Goal: Transaction & Acquisition: Book appointment/travel/reservation

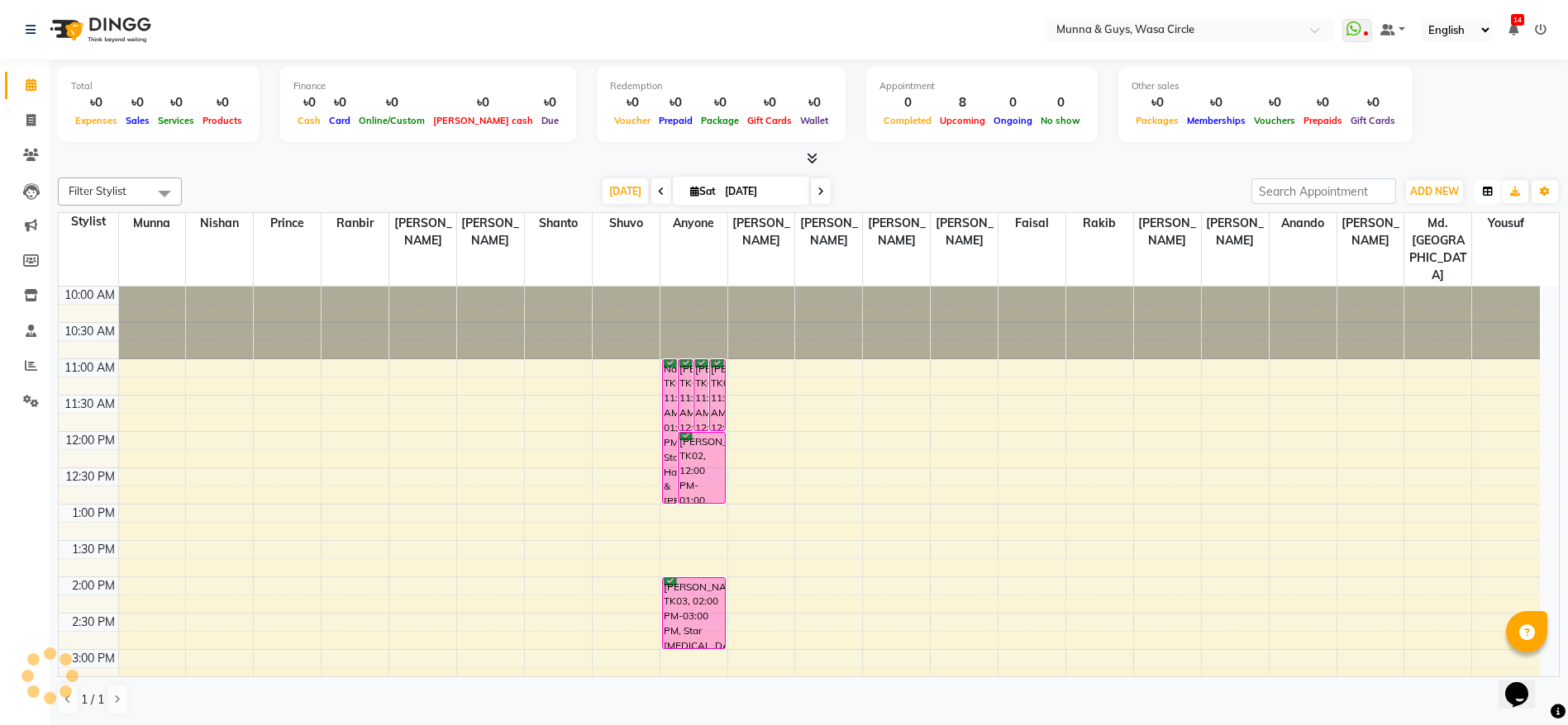
click at [1488, 184] on button "button" at bounding box center [1488, 191] width 26 height 23
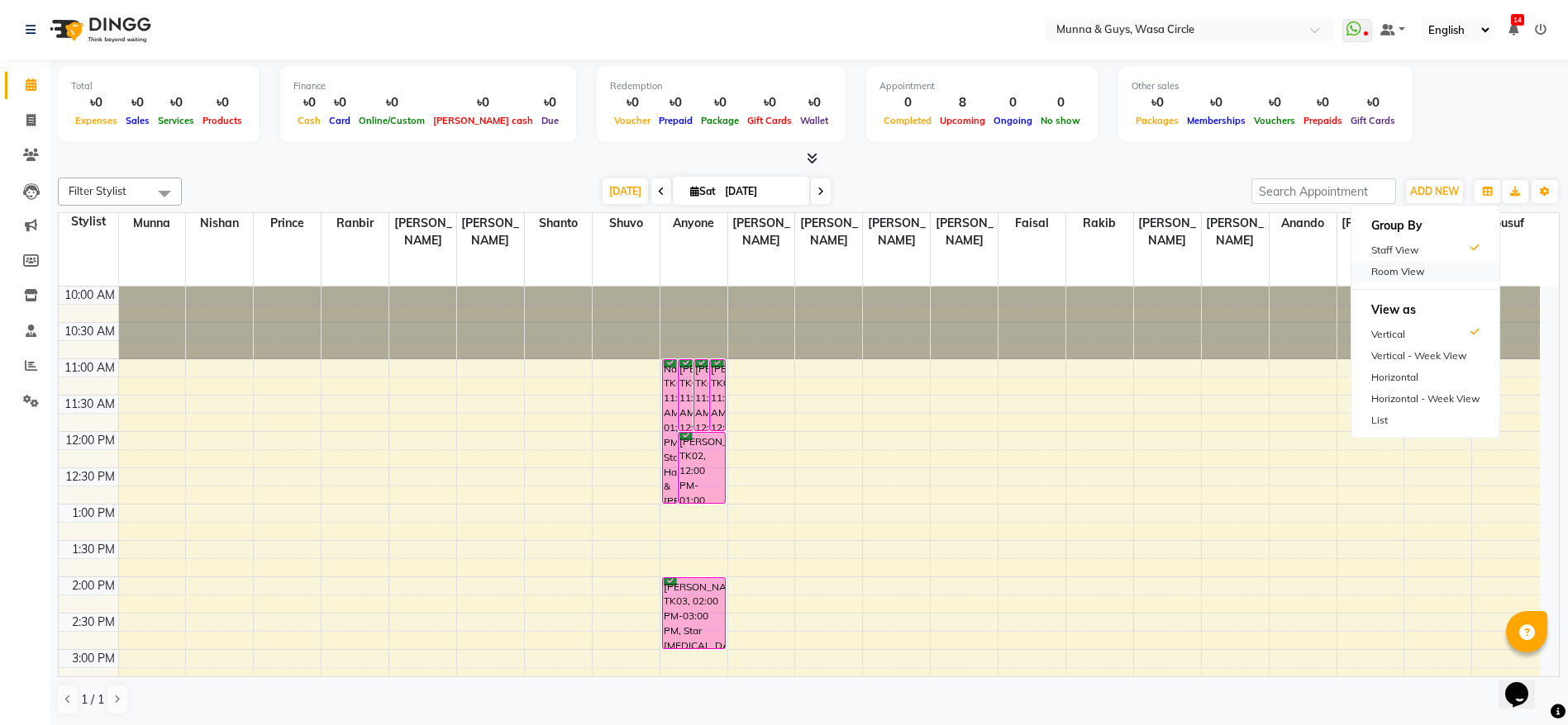
click at [1414, 269] on div "Room View" at bounding box center [1425, 271] width 148 height 21
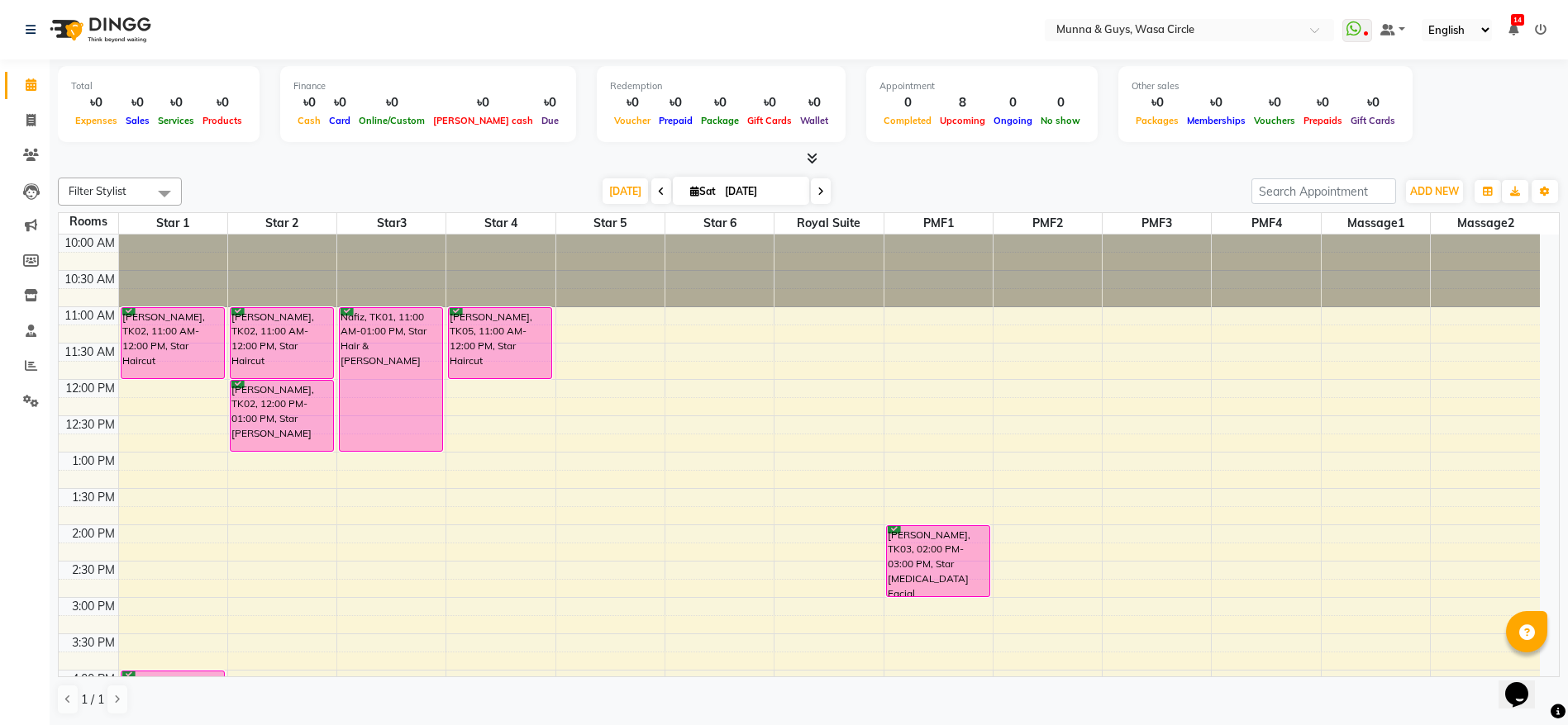
click at [817, 187] on icon at bounding box center [821, 191] width 7 height 10
type input "[DATE]"
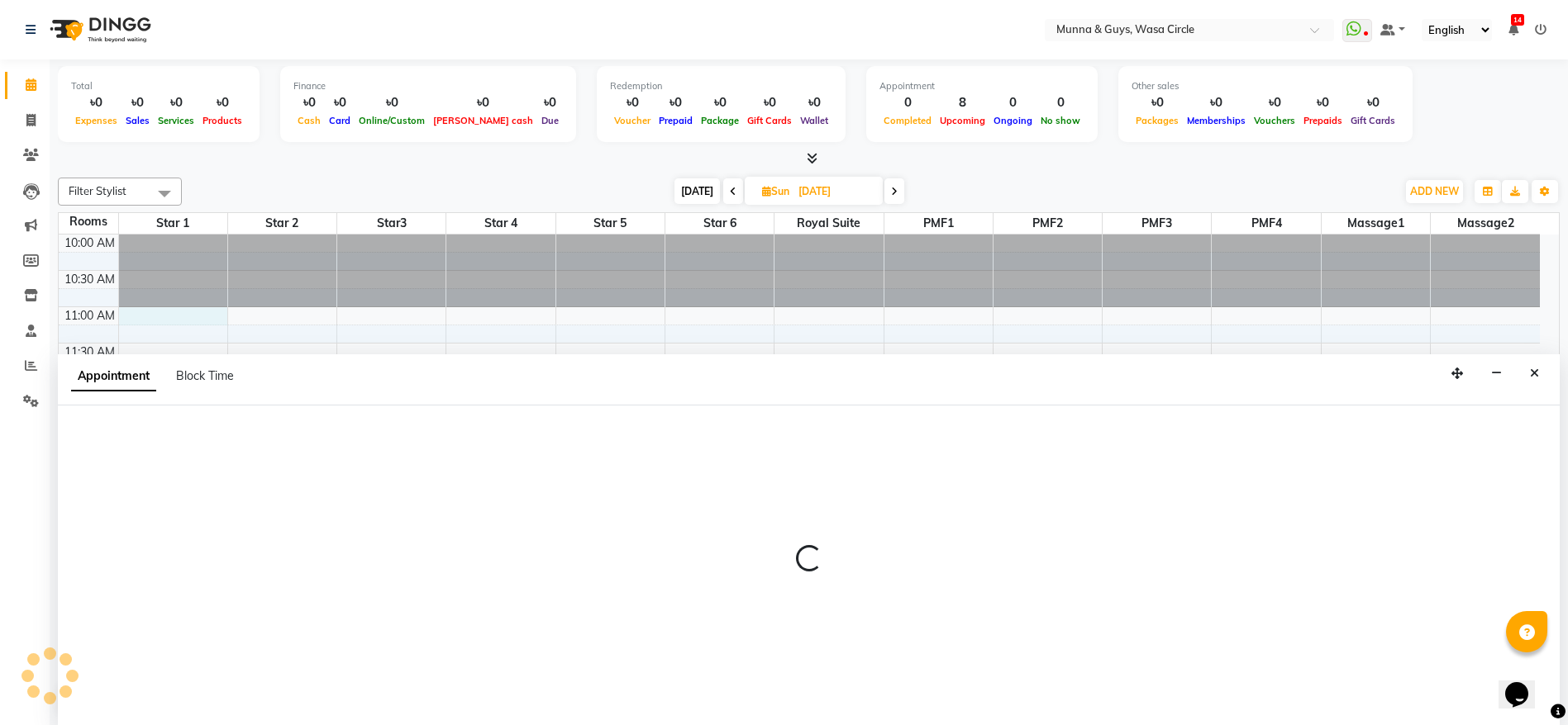
scroll to position [1, 0]
select select "660"
select select "tentative"
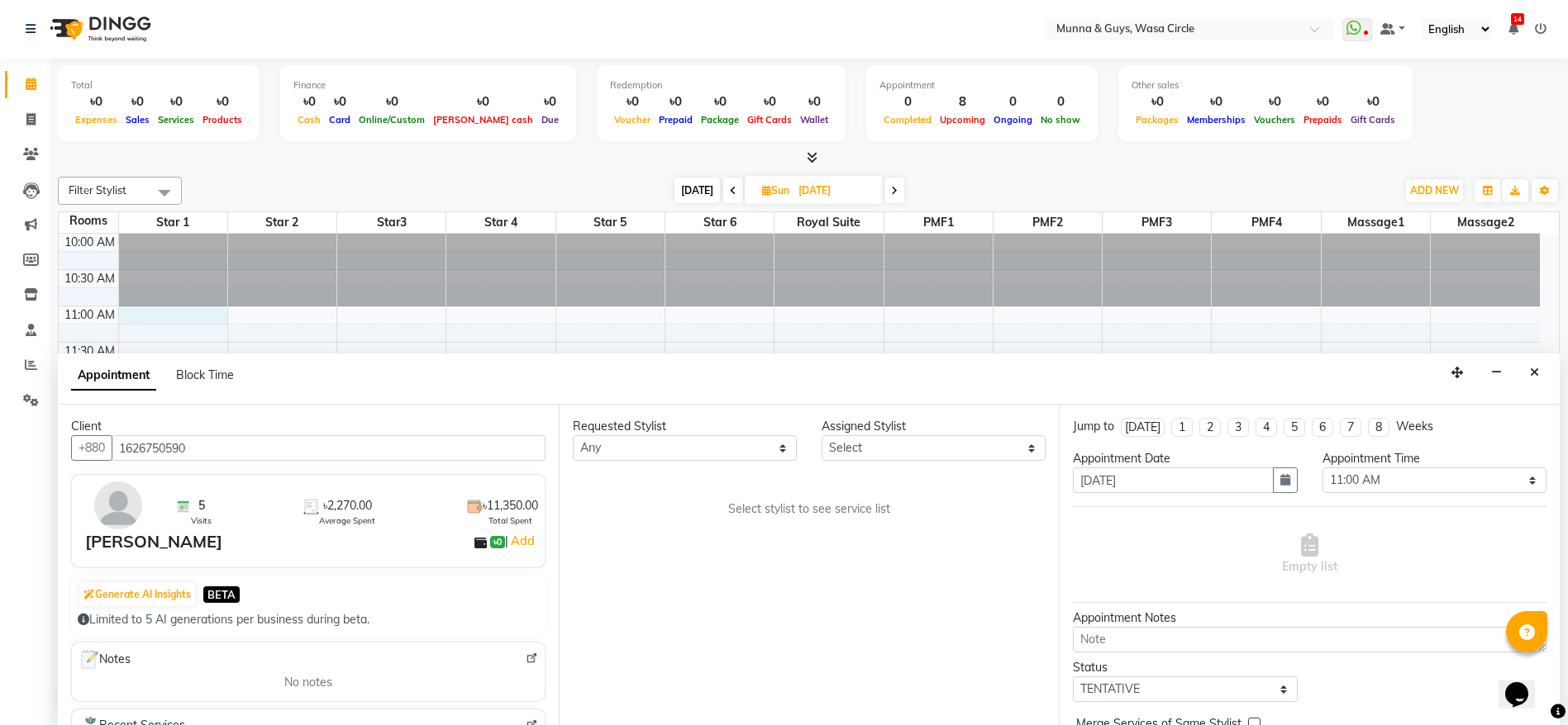
type input "1626750590"
click at [657, 456] on select "Any Anando Anyone [PERSON_NAME]. [PERSON_NAME] [PERSON_NAME] [PERSON_NAME] [PER…" at bounding box center [685, 448] width 224 height 26
select select "34701"
click at [573, 435] on select "Any Anando Anyone [PERSON_NAME]. [PERSON_NAME] [PERSON_NAME] [PERSON_NAME] [PER…" at bounding box center [685, 448] width 224 height 26
select select "34701"
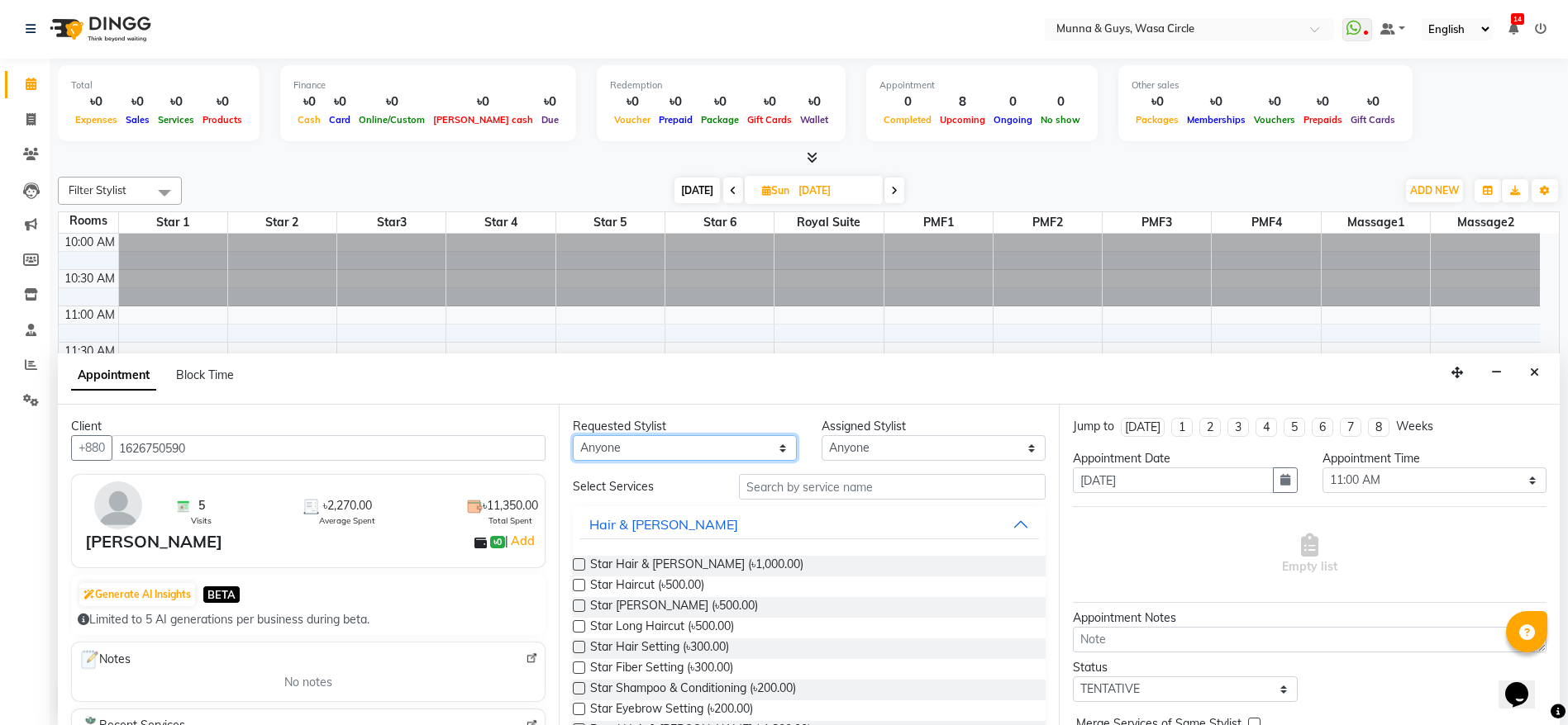
click at [685, 449] on select "Any Anando Anyone [PERSON_NAME]. [PERSON_NAME] [PERSON_NAME] [PERSON_NAME] [PER…" at bounding box center [685, 448] width 224 height 26
select select "29313"
click at [573, 435] on select "Any Anando Anyone [PERSON_NAME]. [PERSON_NAME] [PERSON_NAME] [PERSON_NAME] [PER…" at bounding box center [685, 448] width 224 height 26
select select "29313"
click at [674, 567] on span "Star Hair & [PERSON_NAME] (৳1,000.00)" at bounding box center [697, 566] width 213 height 20
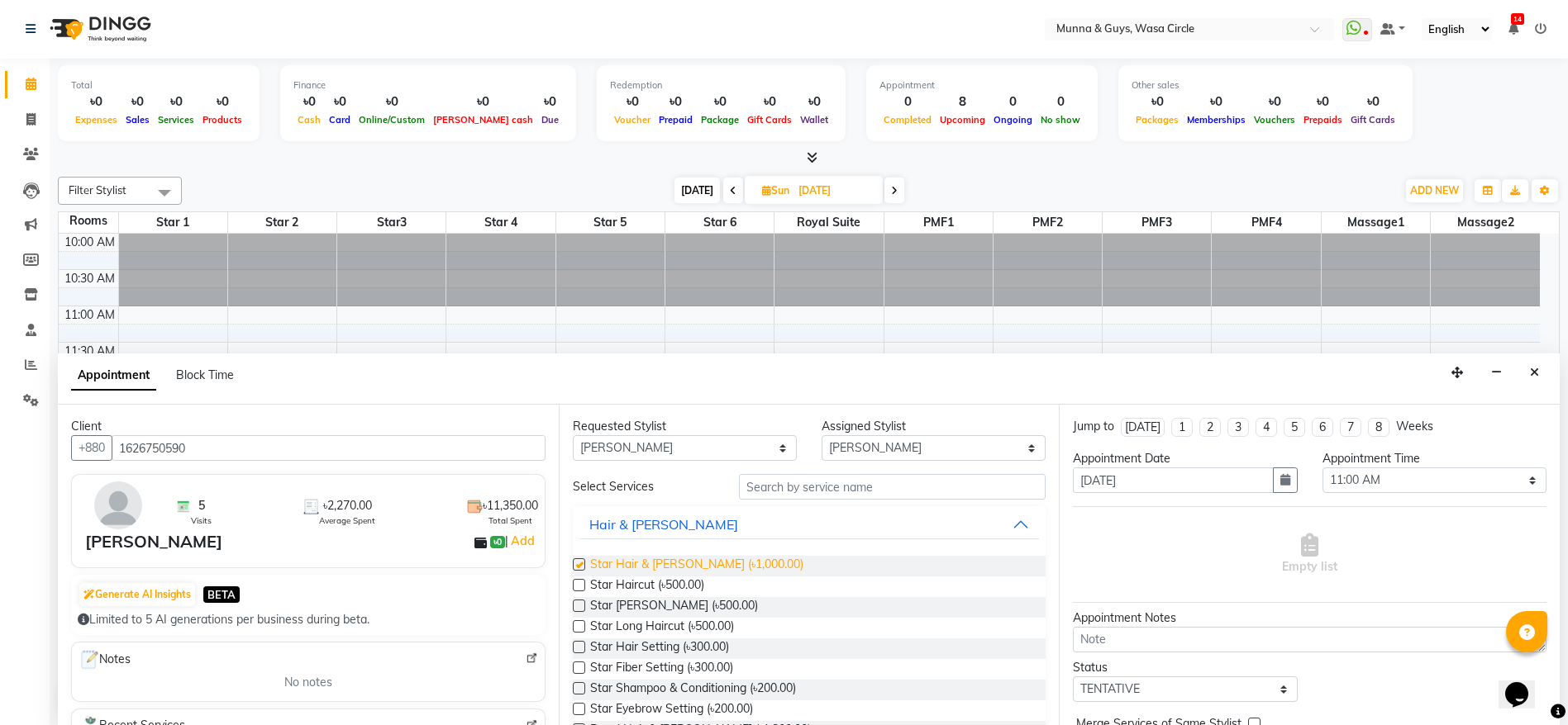
checkbox input "true"
select select "2100"
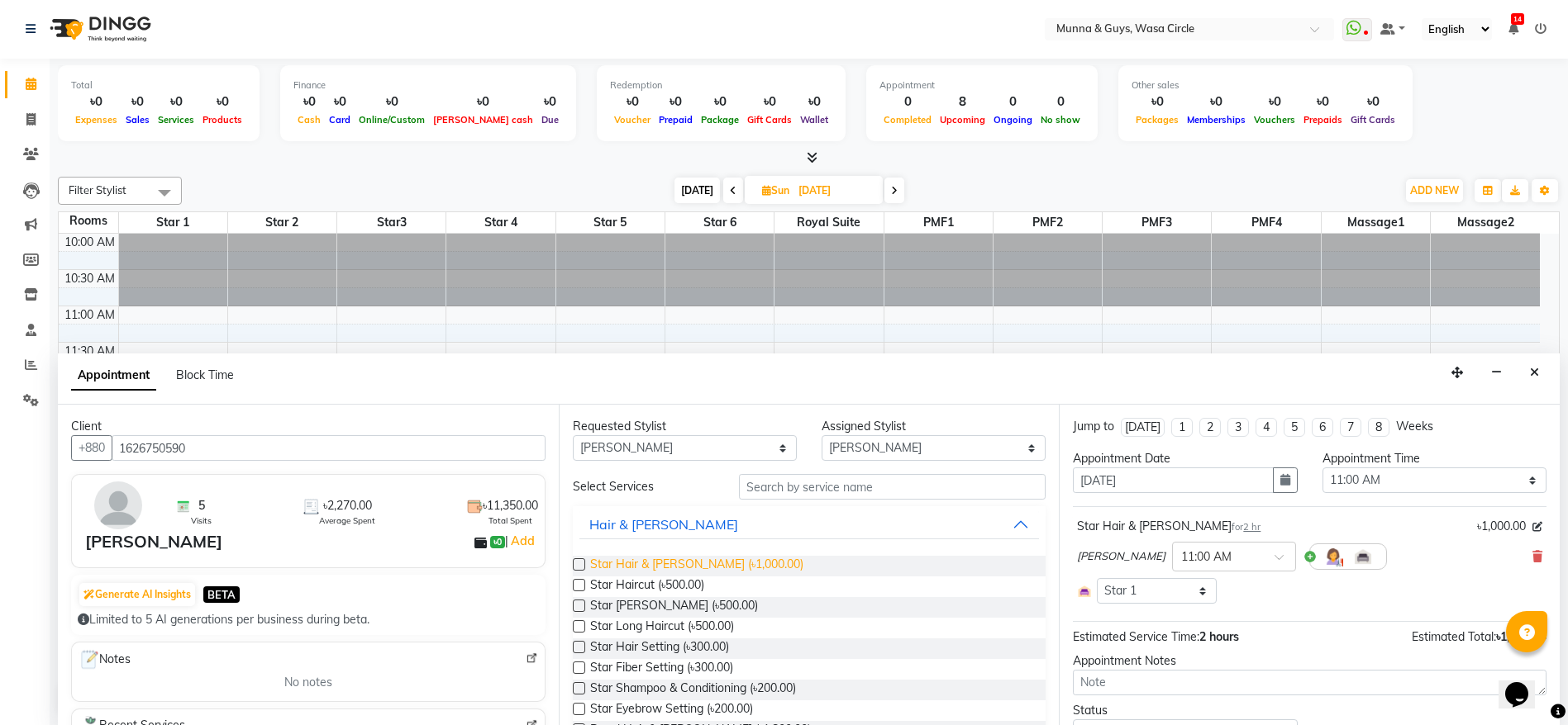
checkbox input "false"
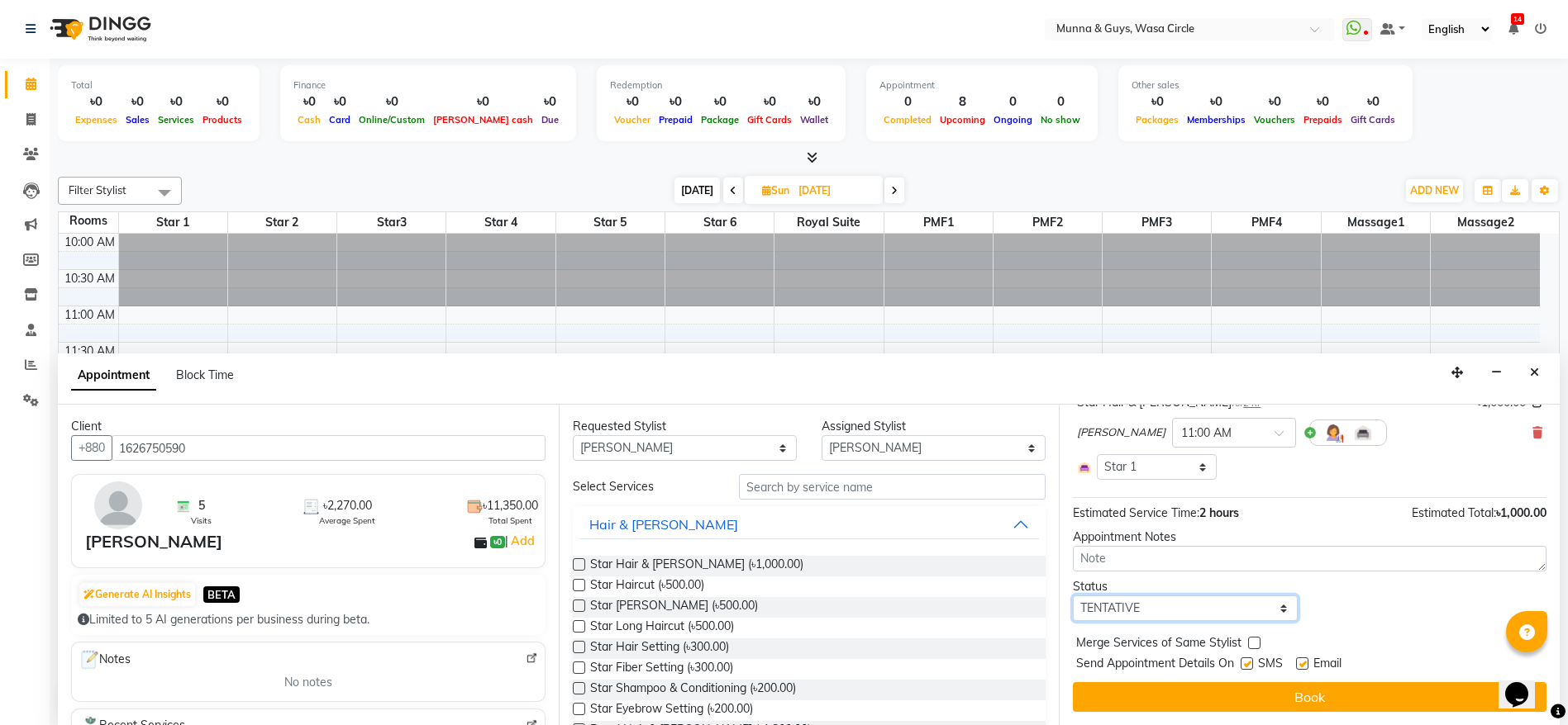
click at [1133, 612] on select "Select TENTATIVE CONFIRM UPCOMING" at bounding box center [1185, 608] width 224 height 26
select select "confirm booking"
click at [1073, 596] on select "Select TENTATIVE CONFIRM UPCOMING" at bounding box center [1185, 608] width 224 height 26
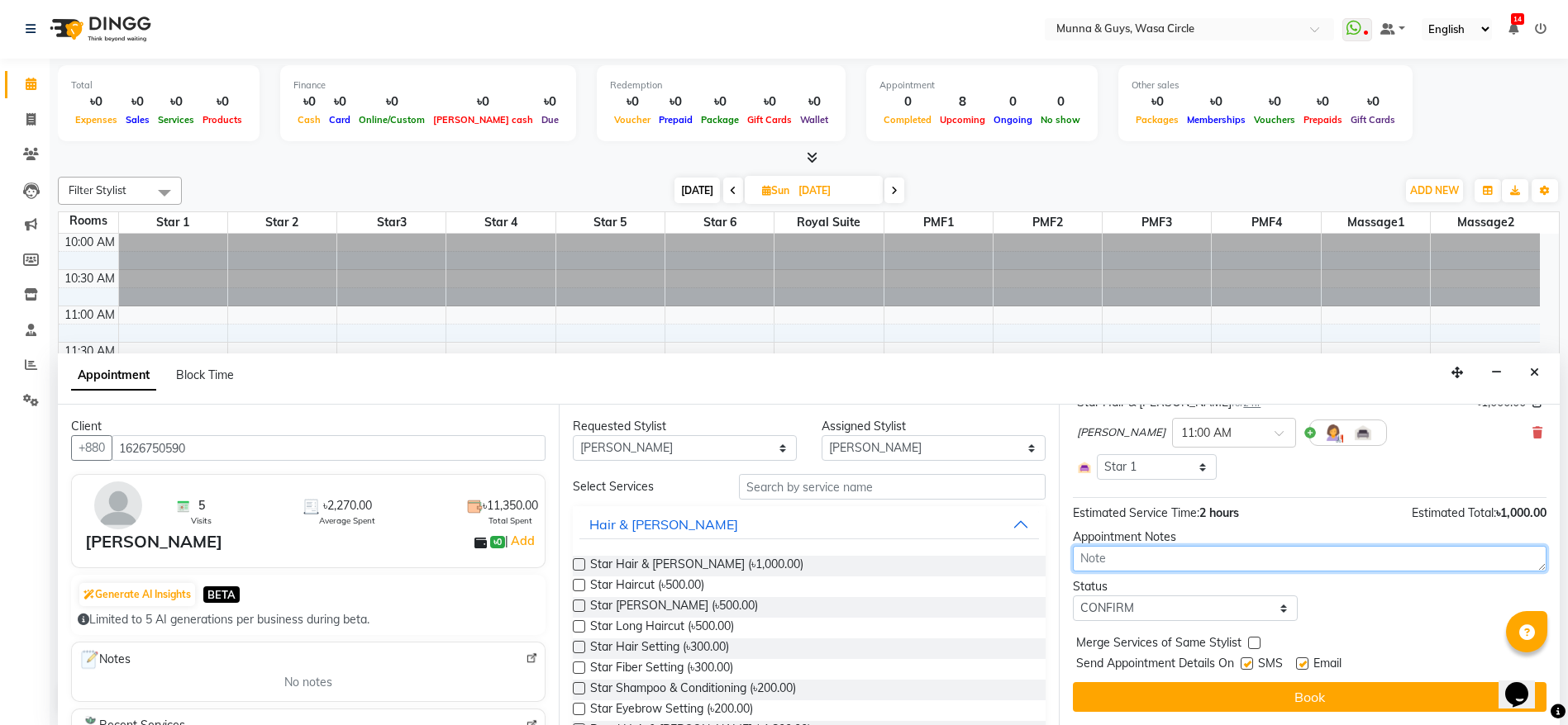
click at [1148, 559] on textarea at bounding box center [1309, 559] width 473 height 26
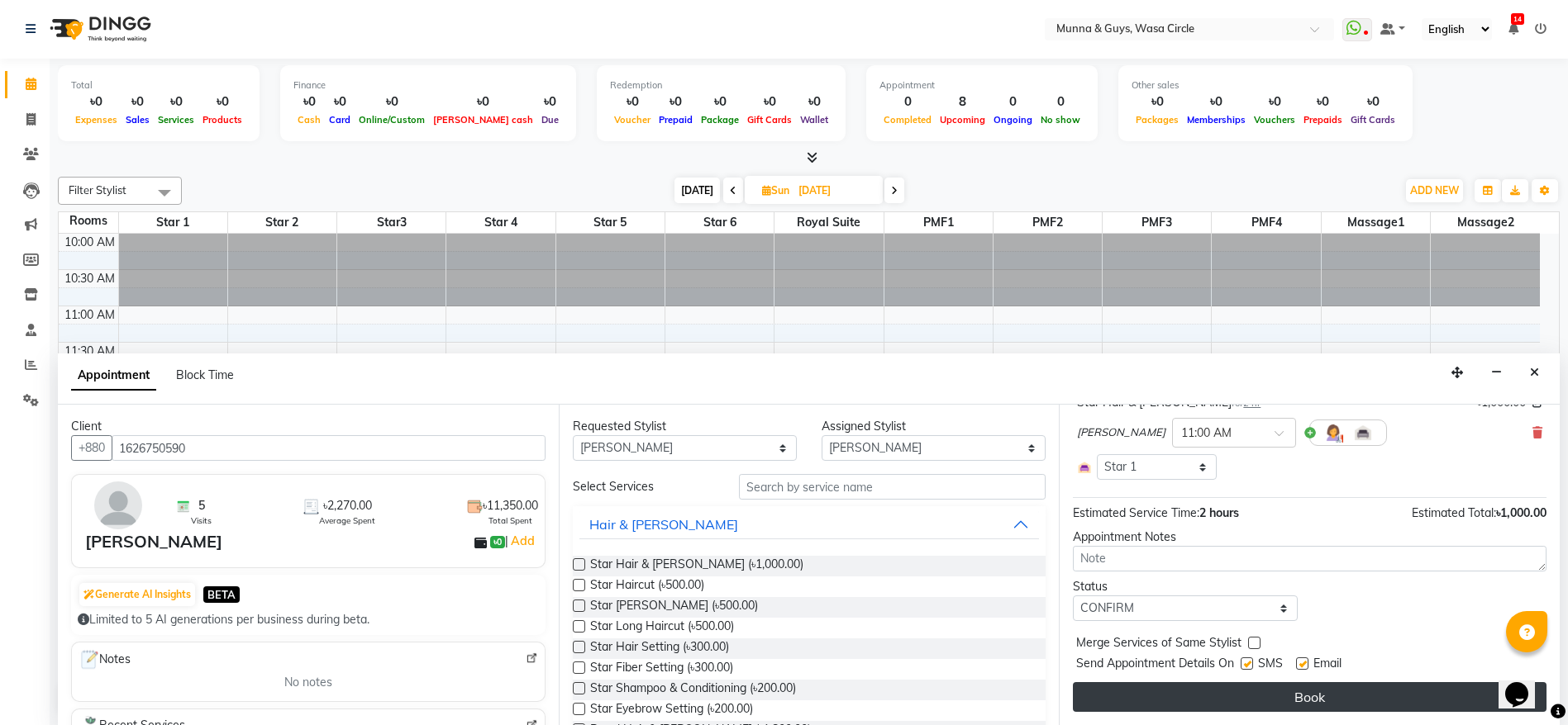
click at [1164, 690] on button "Book" at bounding box center [1309, 698] width 473 height 30
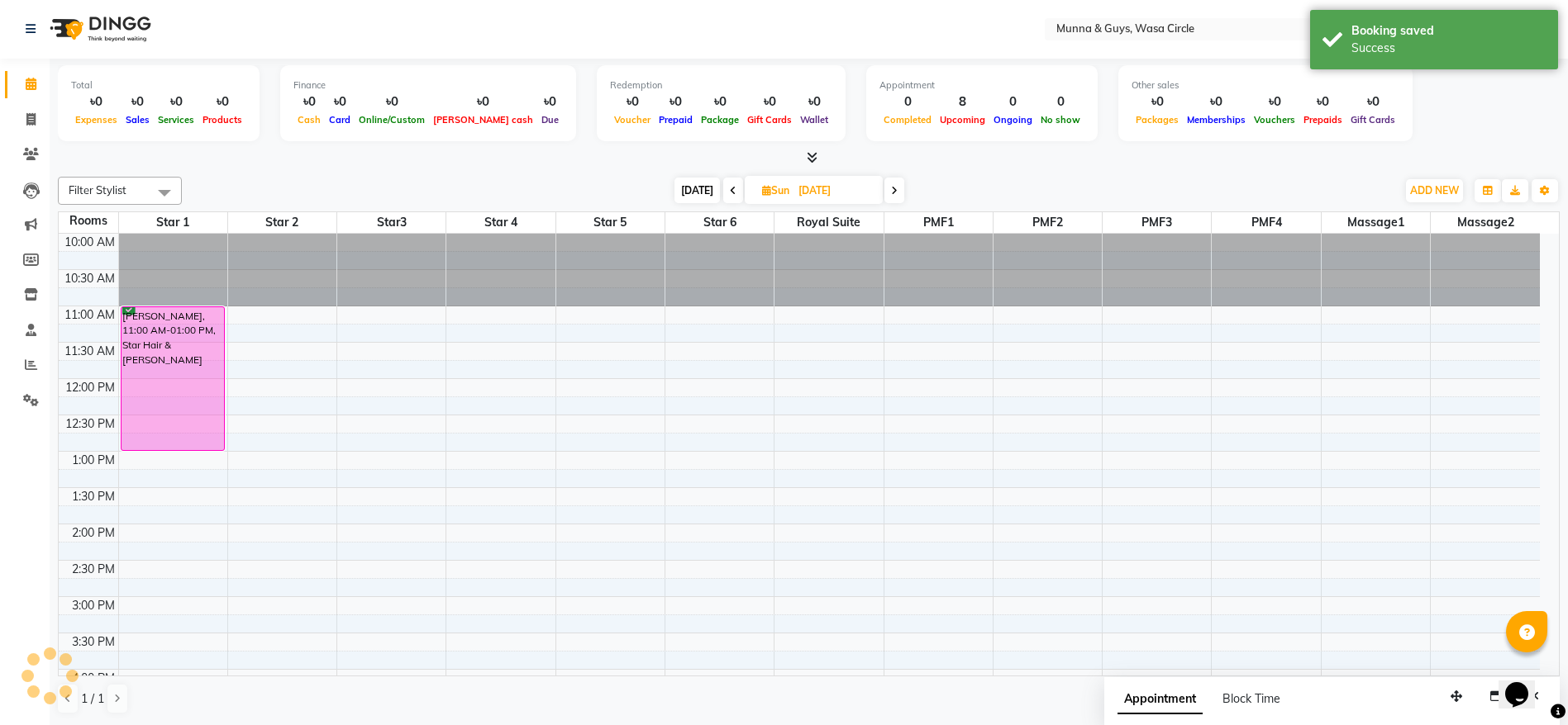
scroll to position [0, 0]
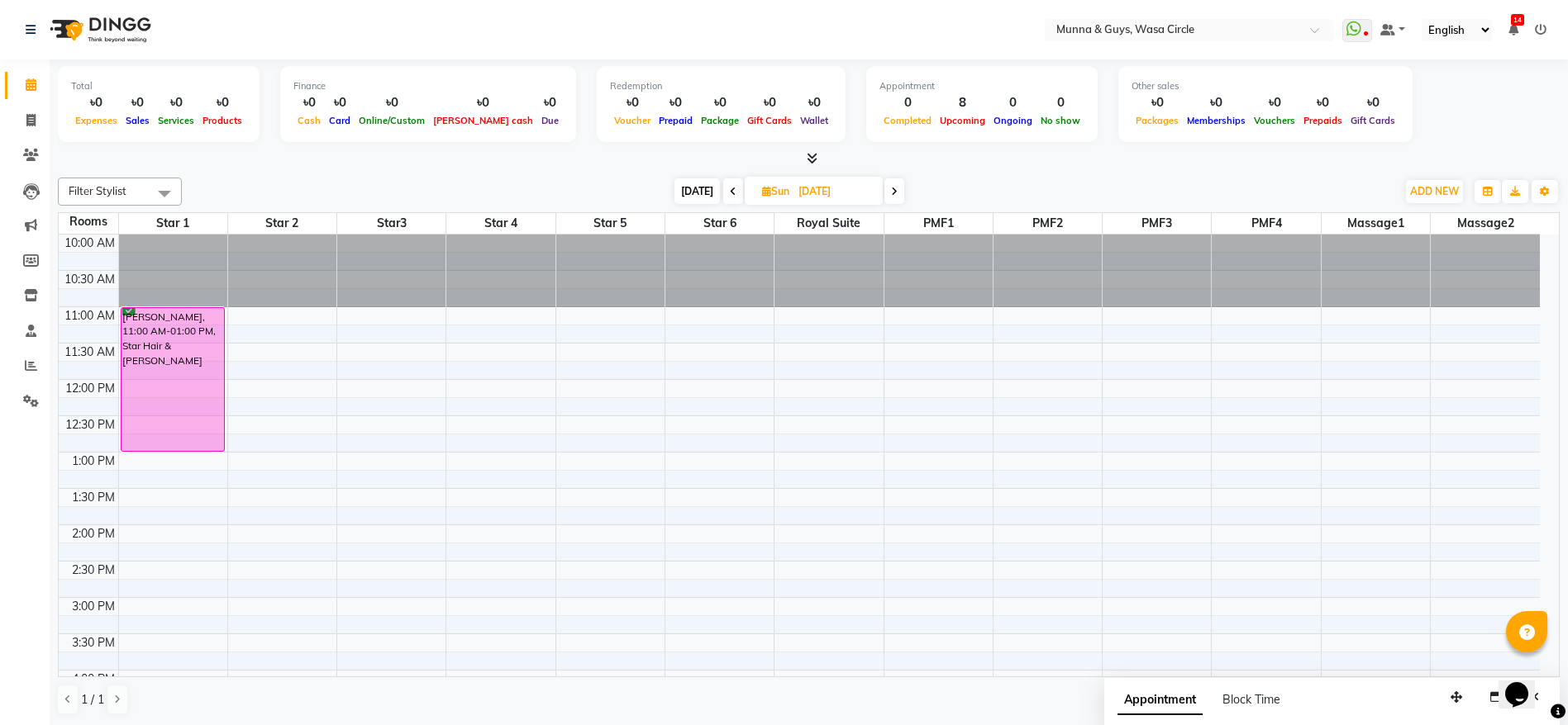
click at [700, 201] on span "[DATE]" at bounding box center [697, 191] width 46 height 26
type input "[DATE]"
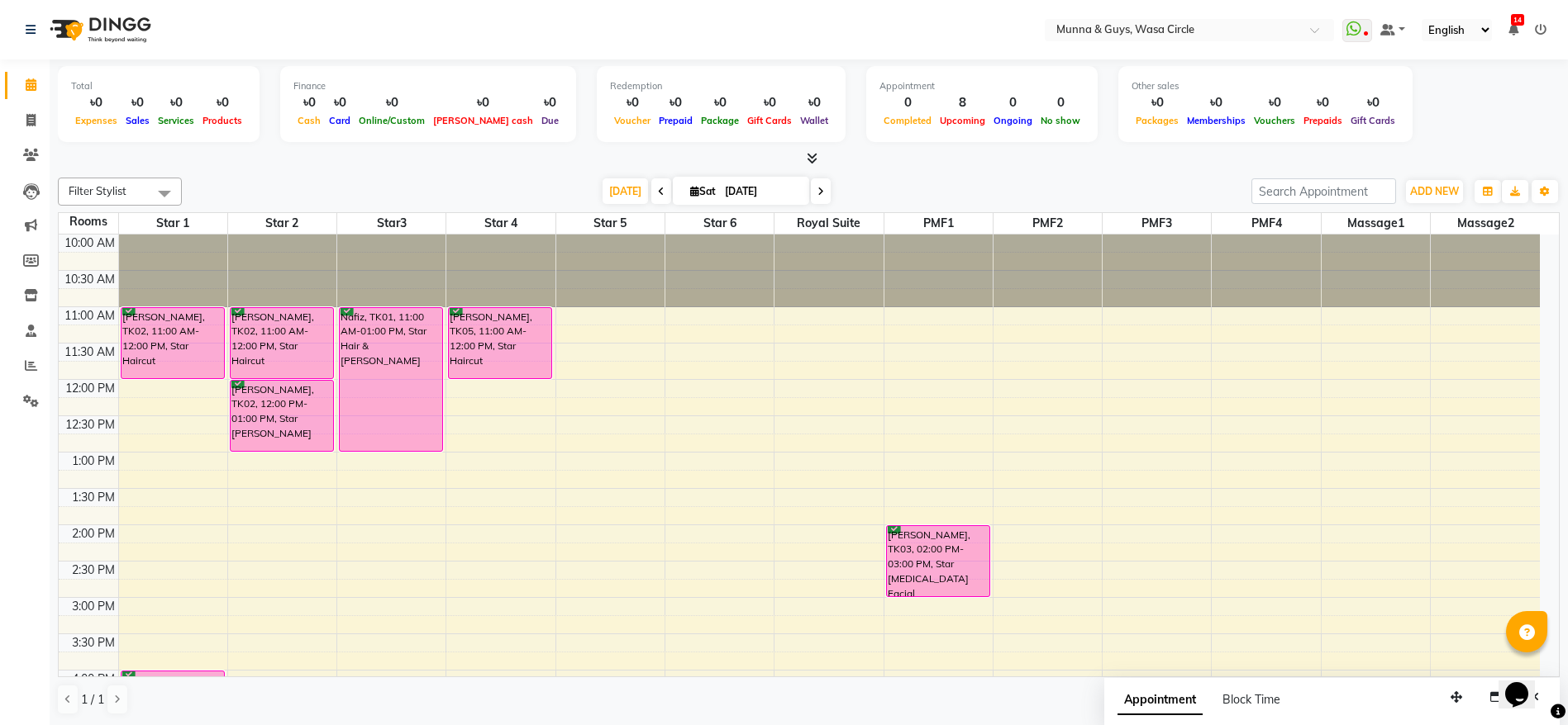
scroll to position [17, 0]
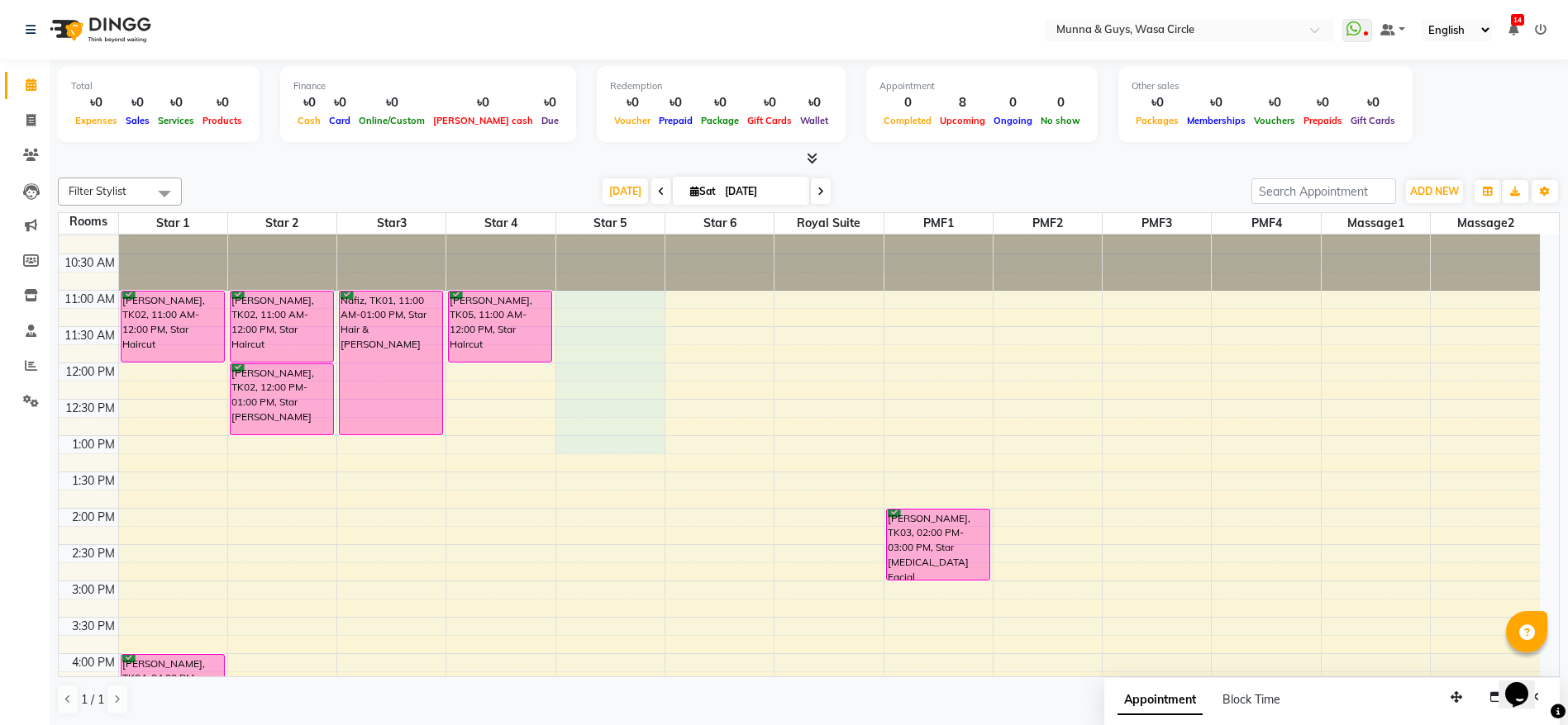
drag, startPoint x: 619, startPoint y: 294, endPoint x: 641, endPoint y: 436, distance: 143.7
click at [641, 436] on div "10:00 AM 10:30 AM 11:00 AM 11:30 AM 12:00 PM 12:30 PM 1:00 PM 1:30 PM 2:00 PM 2…" at bounding box center [799, 727] width 1481 height 1017
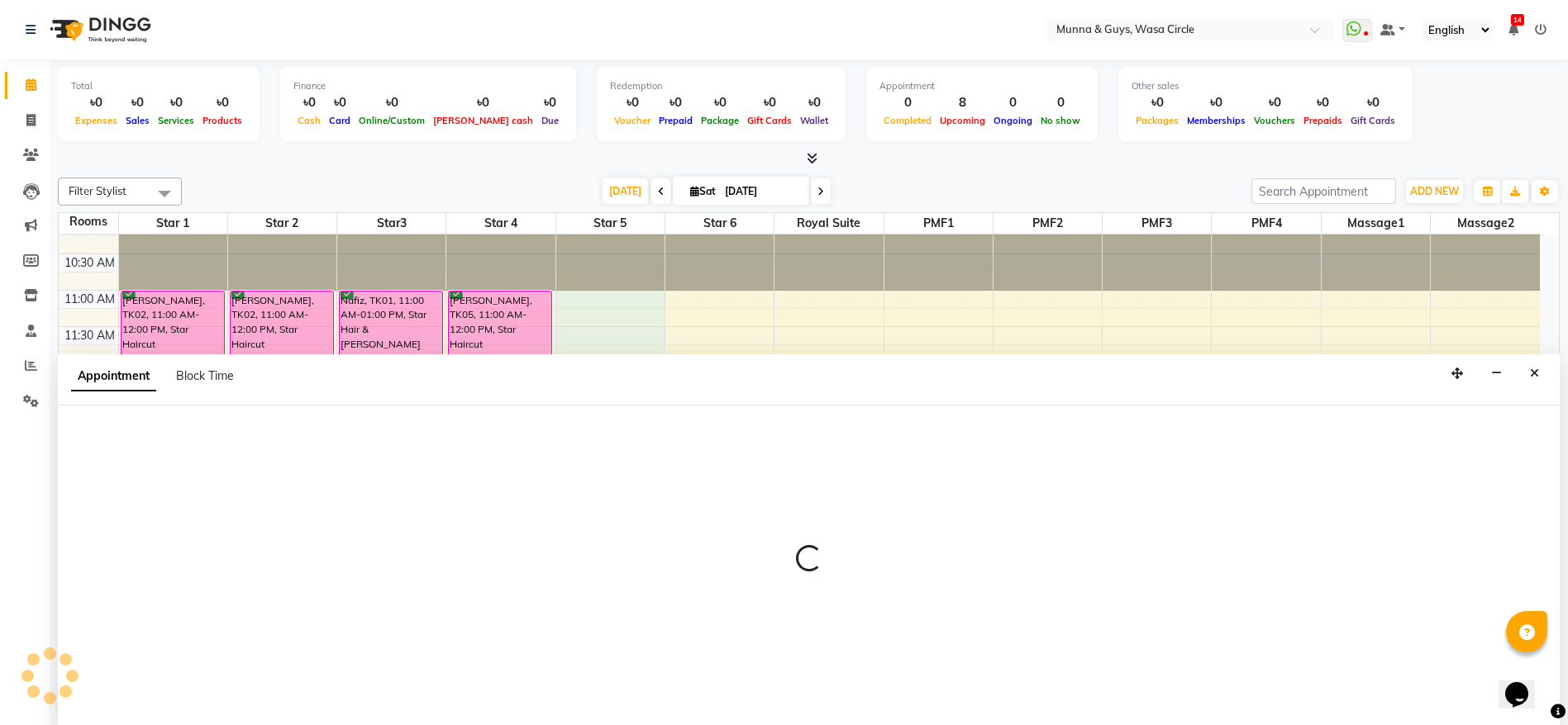
scroll to position [1, 0]
select select "660"
select select "tentative"
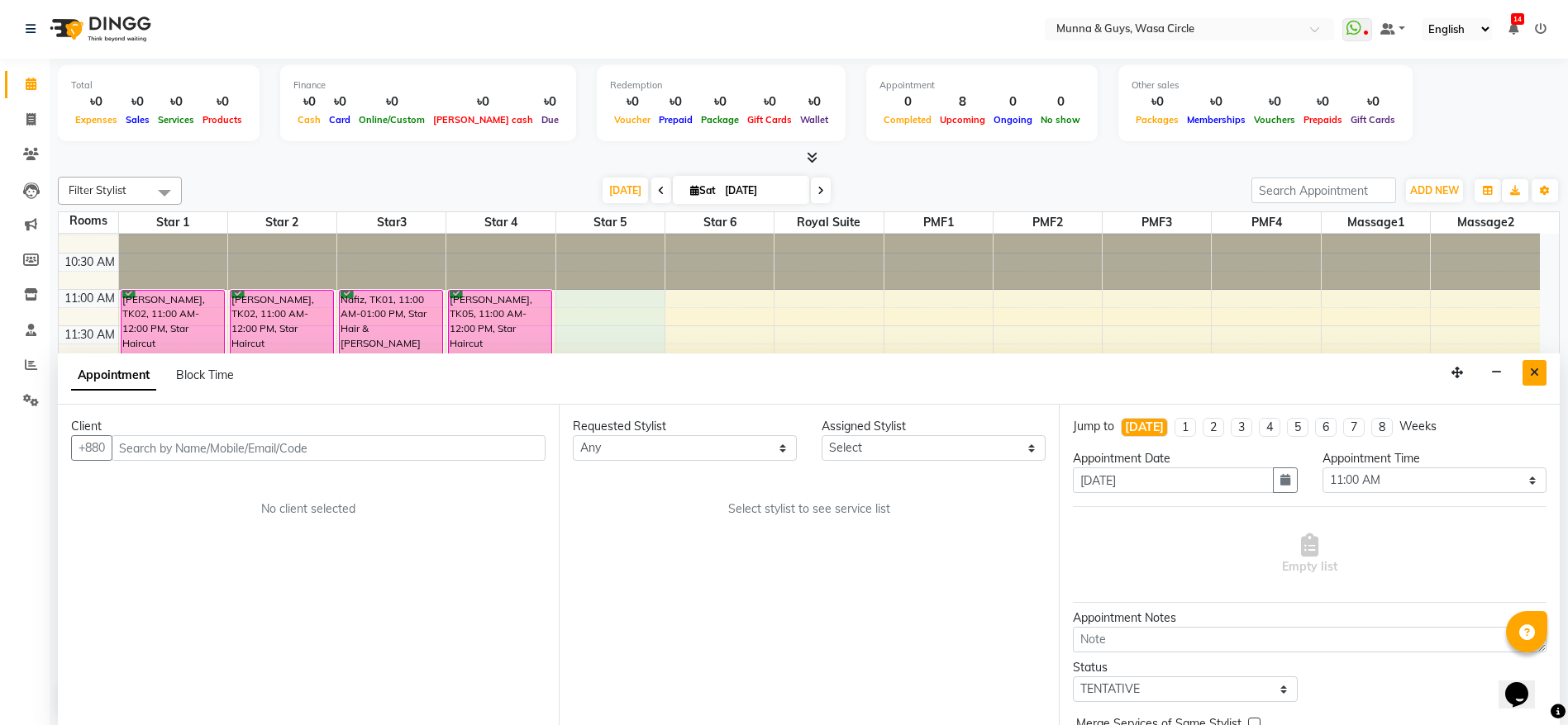
click at [1532, 366] on icon "Close" at bounding box center [1535, 372] width 9 height 11
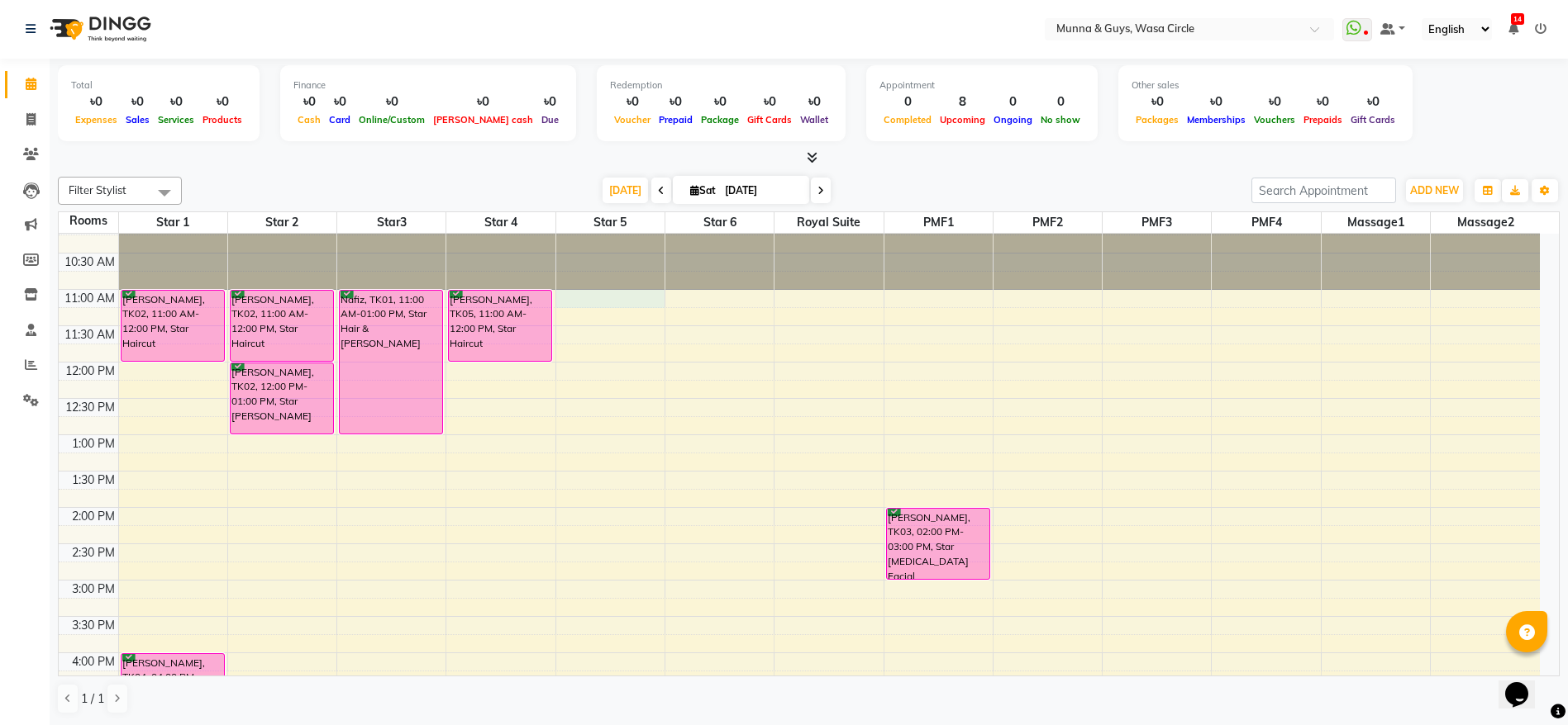
click at [631, 306] on div "10:00 AM 10:30 AM 11:00 AM 11:30 AM 12:00 PM 12:30 PM 1:00 PM 1:30 PM 2:00 PM 2…" at bounding box center [799, 726] width 1481 height 1017
select select "660"
select select "tentative"
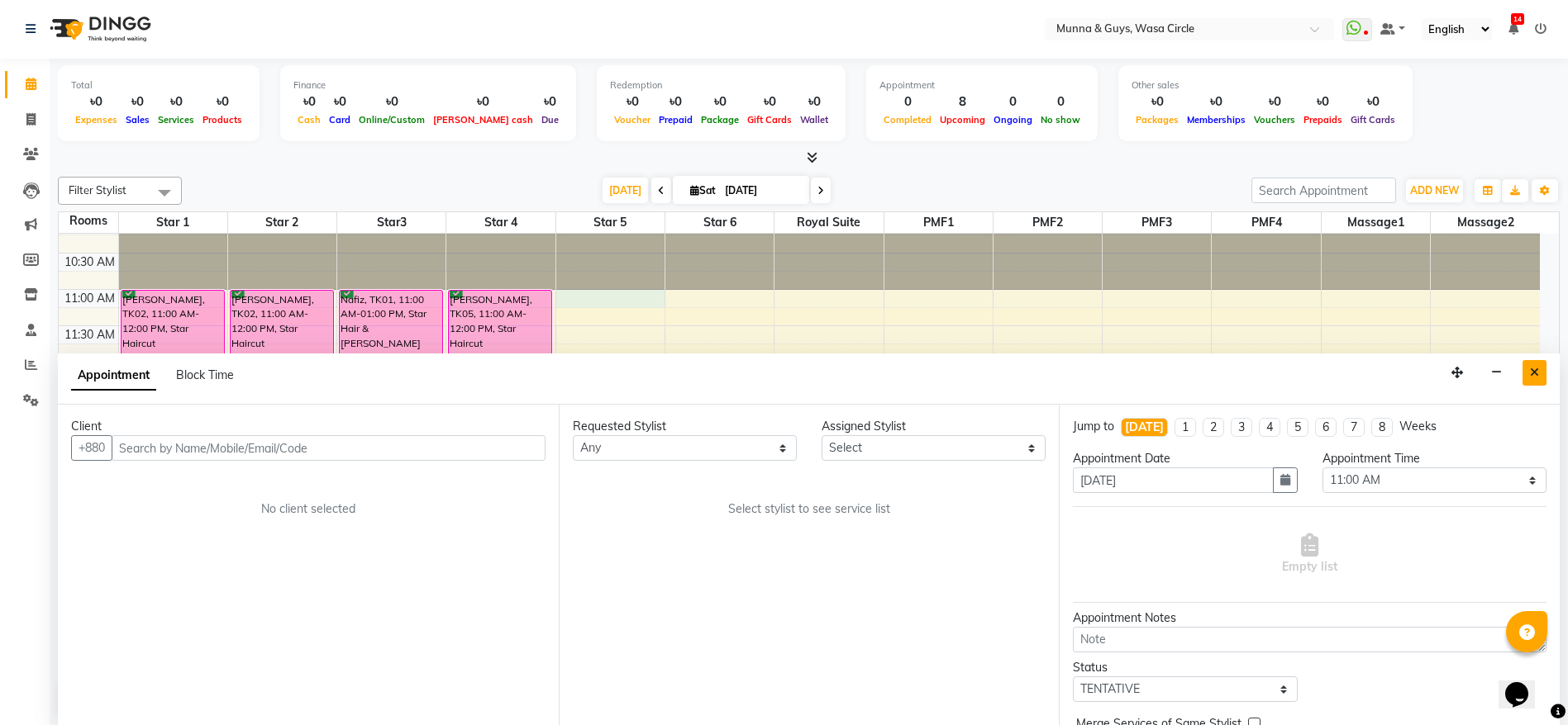
click at [1545, 380] on button "Close" at bounding box center [1534, 373] width 24 height 26
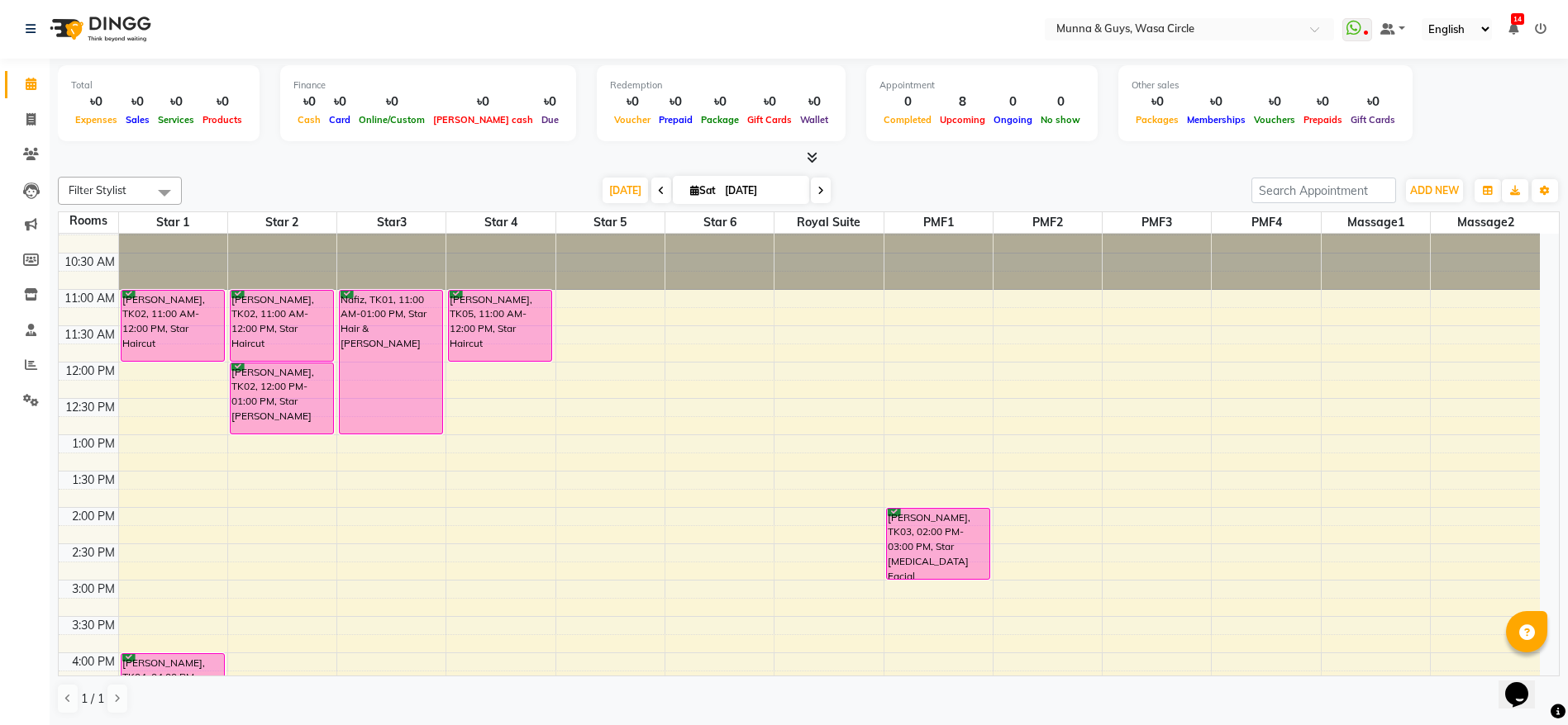
click at [624, 241] on div at bounding box center [610, 254] width 108 height 73
